Goal: Task Accomplishment & Management: Complete application form

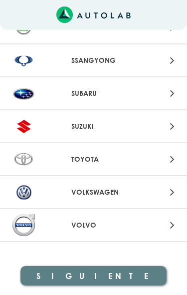
scroll to position [1079, 0]
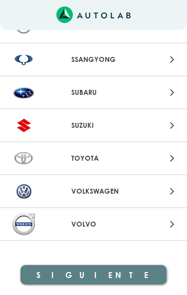
click at [125, 187] on div at bounding box center [152, 191] width 59 height 13
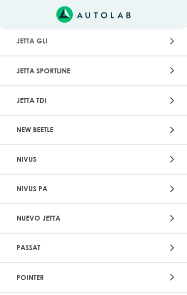
scroll to position [1136, 0]
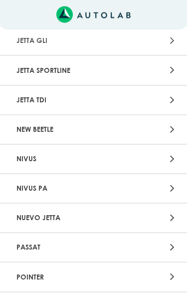
click at [163, 212] on div at bounding box center [152, 218] width 59 height 13
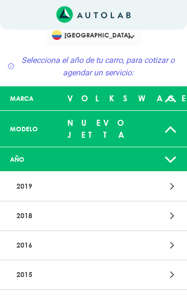
scroll to position [8, 0]
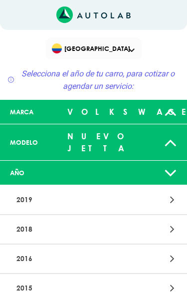
click at [179, 163] on div at bounding box center [154, 173] width 61 height 20
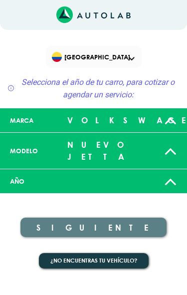
click at [176, 143] on icon at bounding box center [170, 151] width 13 height 20
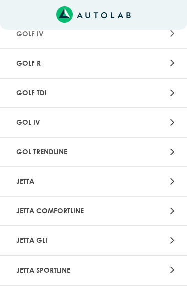
scroll to position [955, 0]
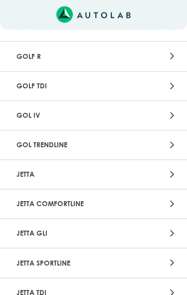
click at [179, 168] on div at bounding box center [152, 174] width 59 height 13
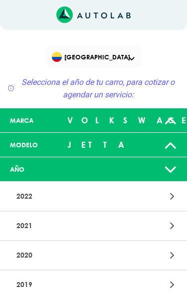
click at [170, 192] on div at bounding box center [152, 196] width 59 height 13
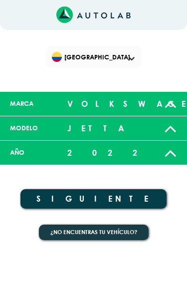
click at [159, 198] on button "SIGUIENTE" at bounding box center [93, 198] width 146 height 19
